Goal: Task Accomplishment & Management: Manage account settings

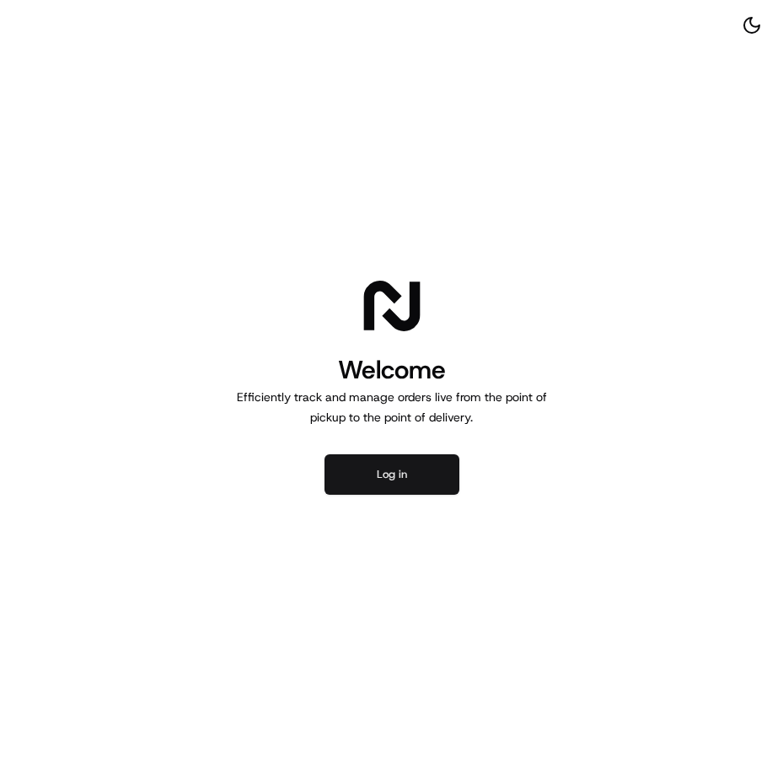
click at [432, 478] on button "Log in" at bounding box center [391, 474] width 135 height 40
